Goal: Task Accomplishment & Management: Use online tool/utility

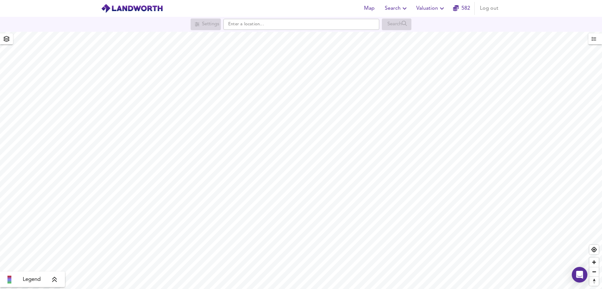
click at [429, 7] on span "Valuation" at bounding box center [431, 8] width 30 height 9
click at [423, 24] on li "New Valuation Report" at bounding box center [431, 24] width 78 height 12
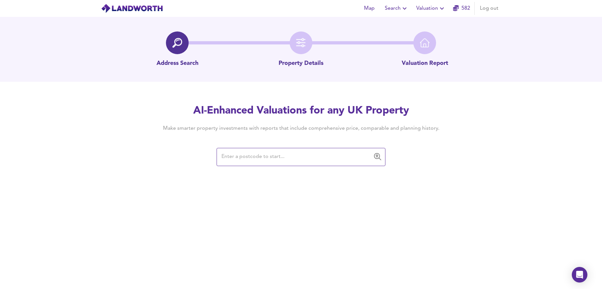
click at [255, 156] on input "text" at bounding box center [295, 157] width 153 height 12
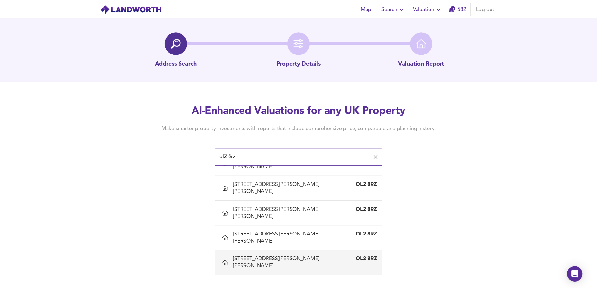
scroll to position [135, 0]
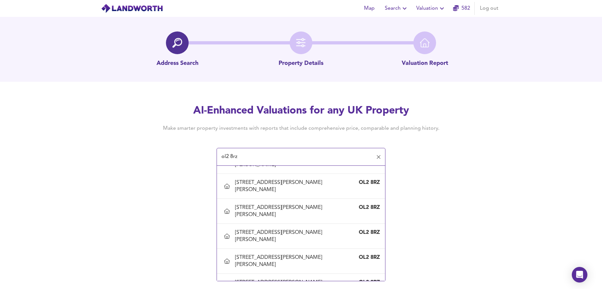
type input "[STREET_ADDRESS][PERSON_NAME][PERSON_NAME]"
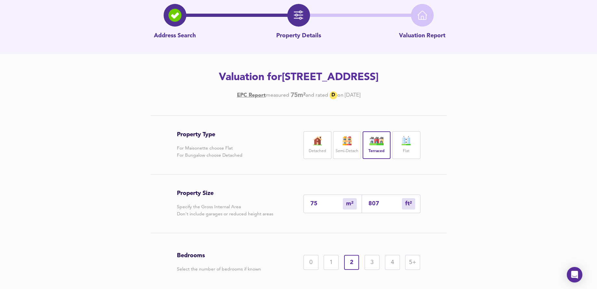
scroll to position [83, 0]
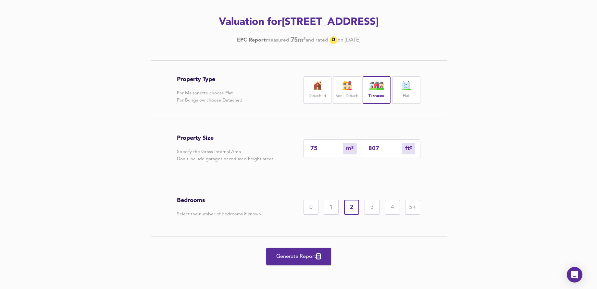
click at [296, 257] on span "Generate Report" at bounding box center [299, 256] width 52 height 9
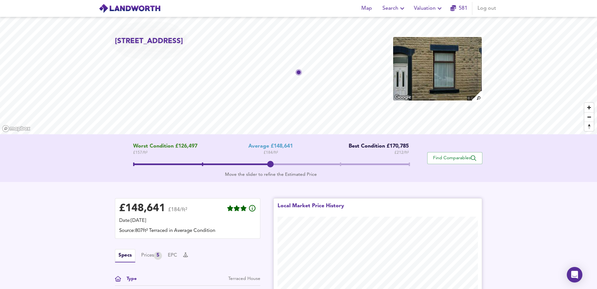
scroll to position [127, 0]
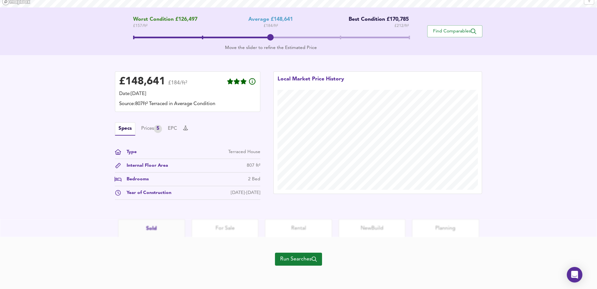
click at [301, 259] on span "Run Searches" at bounding box center [298, 259] width 37 height 9
